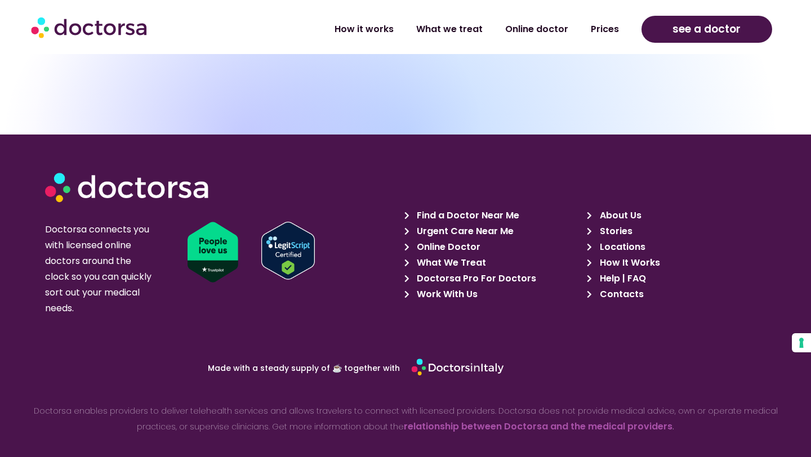
scroll to position [3880, 0]
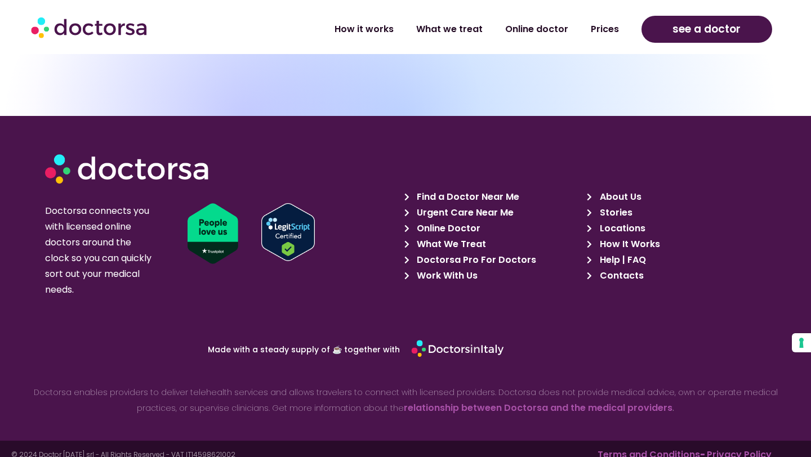
click at [468, 252] on span "Doctorsa Pro For Doctors" at bounding box center [475, 260] width 122 height 16
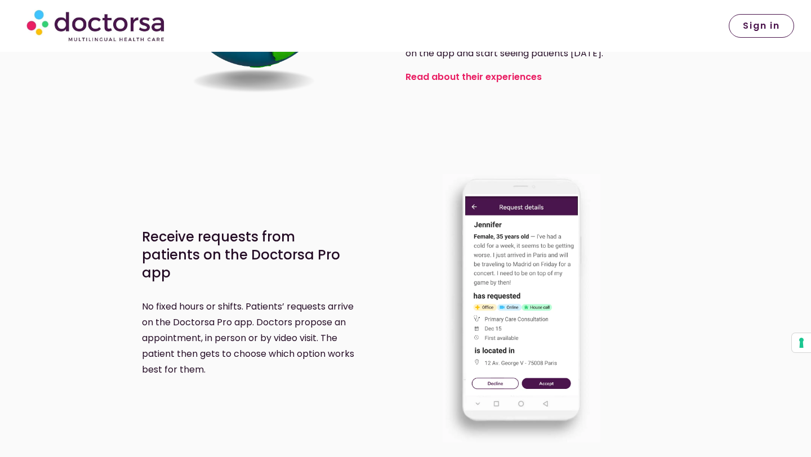
scroll to position [845, 0]
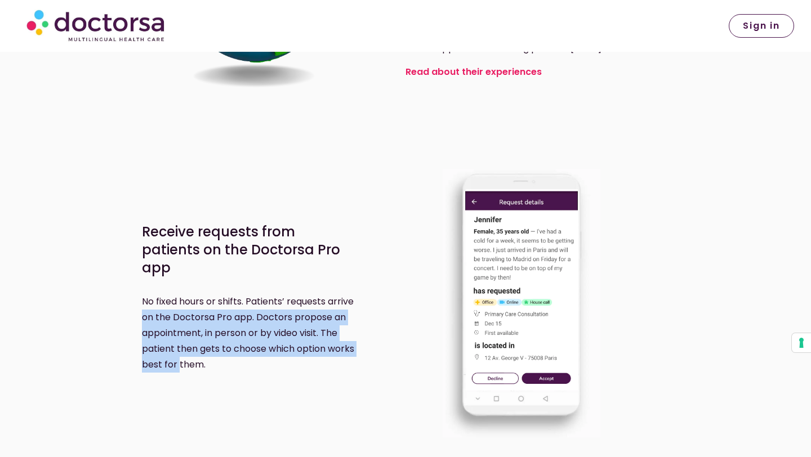
drag, startPoint x: 144, startPoint y: 324, endPoint x: 176, endPoint y: 364, distance: 51.7
click at [176, 364] on p "No fixed hours or shifts. Patients’ requests arrive on the Doctorsa Pro app. Do…" at bounding box center [254, 333] width 224 height 79
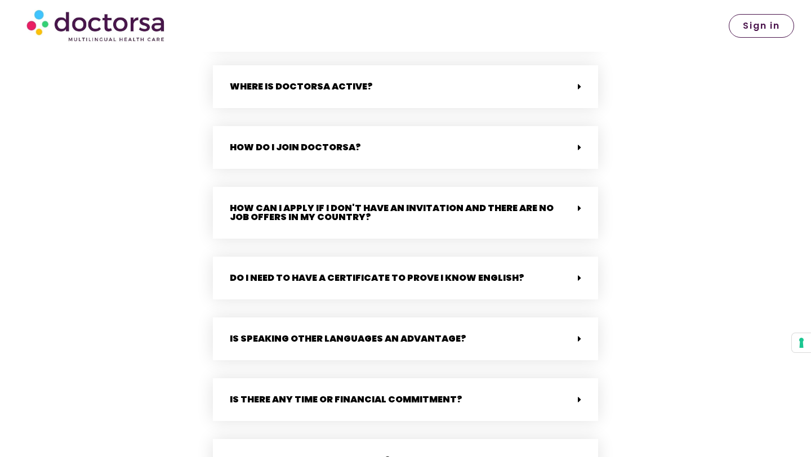
scroll to position [3051, 0]
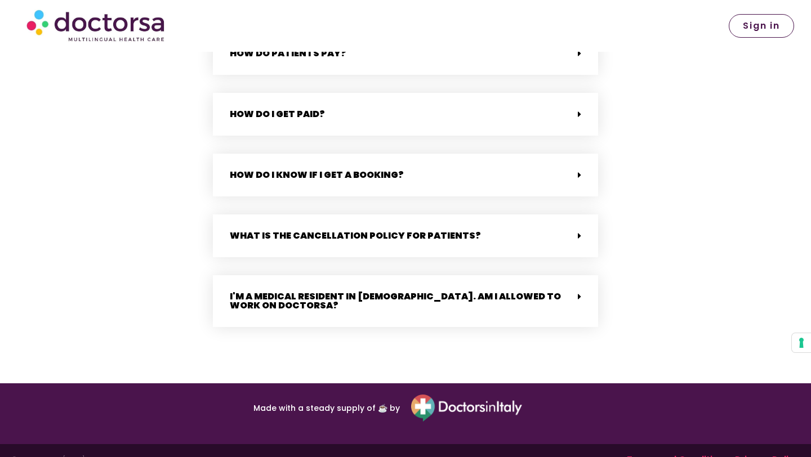
click at [471, 395] on img at bounding box center [467, 408] width 112 height 27
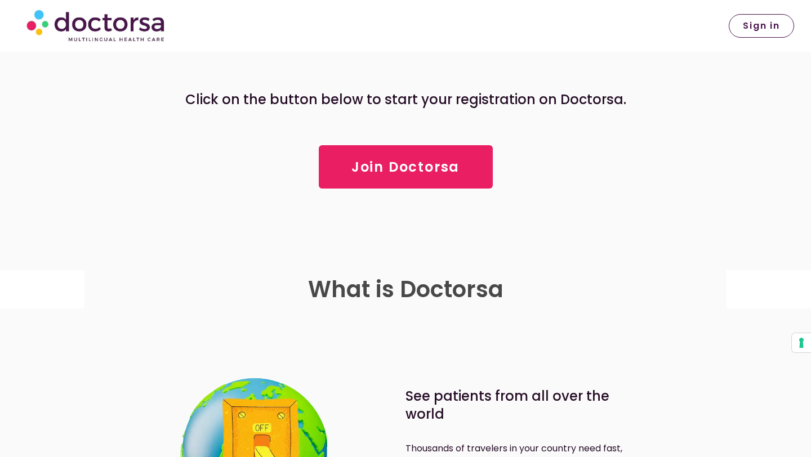
scroll to position [0, 0]
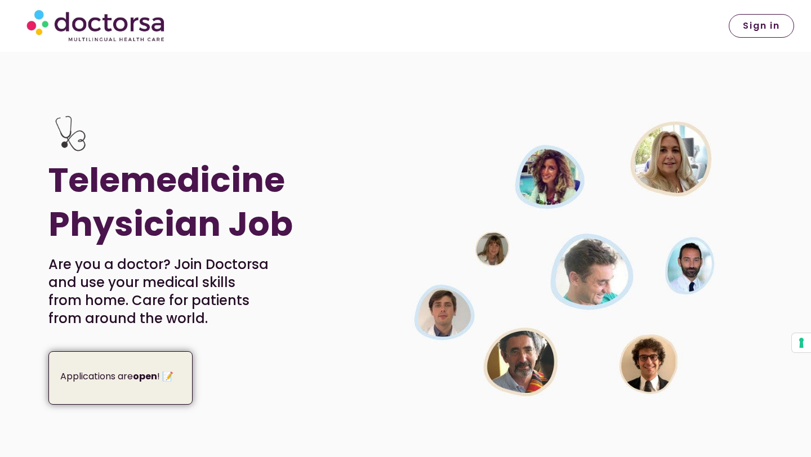
click at [768, 32] on link "Sign in" at bounding box center [761, 26] width 65 height 24
